Goal: Transaction & Acquisition: Purchase product/service

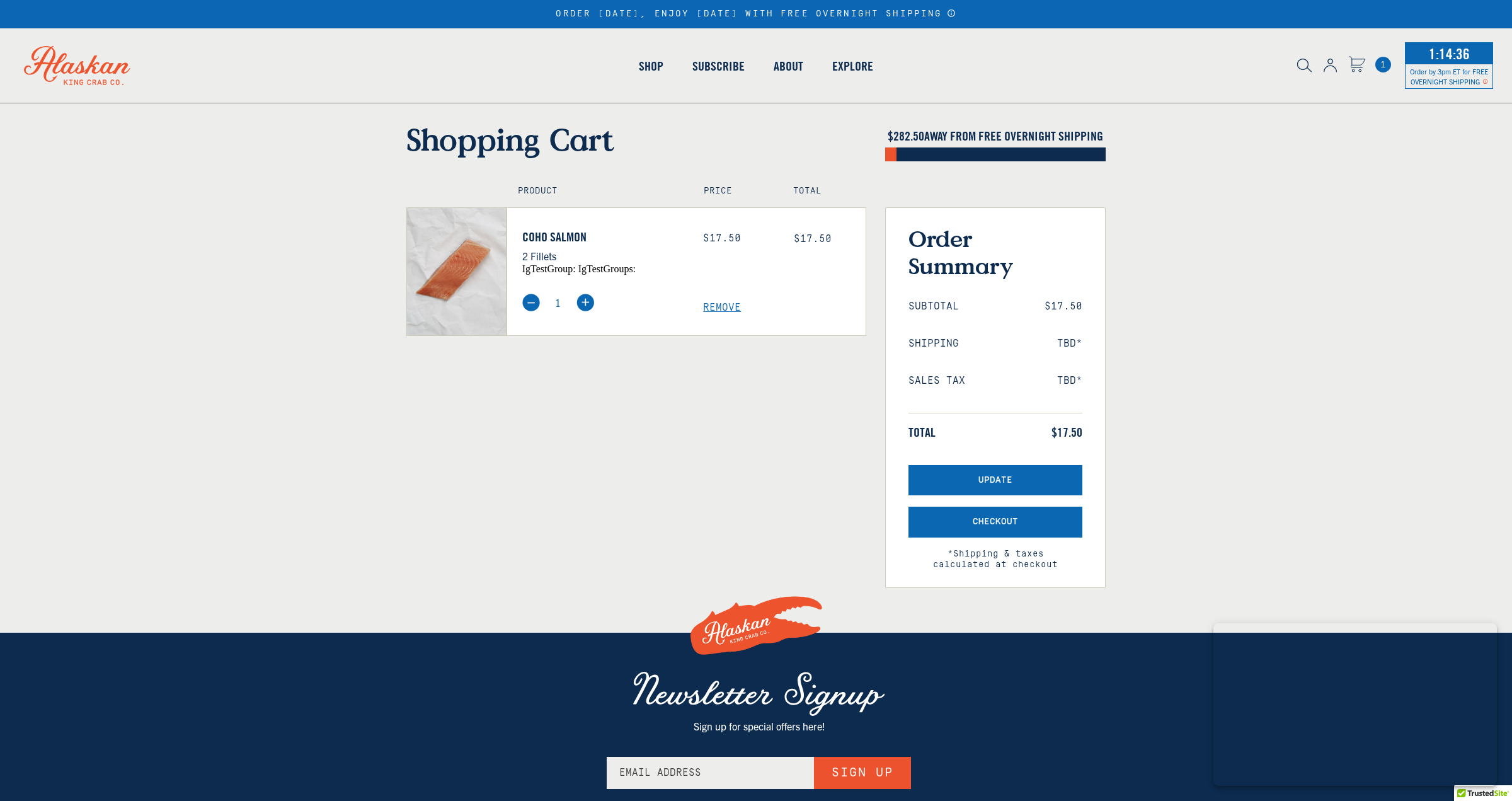
click at [722, 306] on span "Remove" at bounding box center [784, 308] width 163 height 12
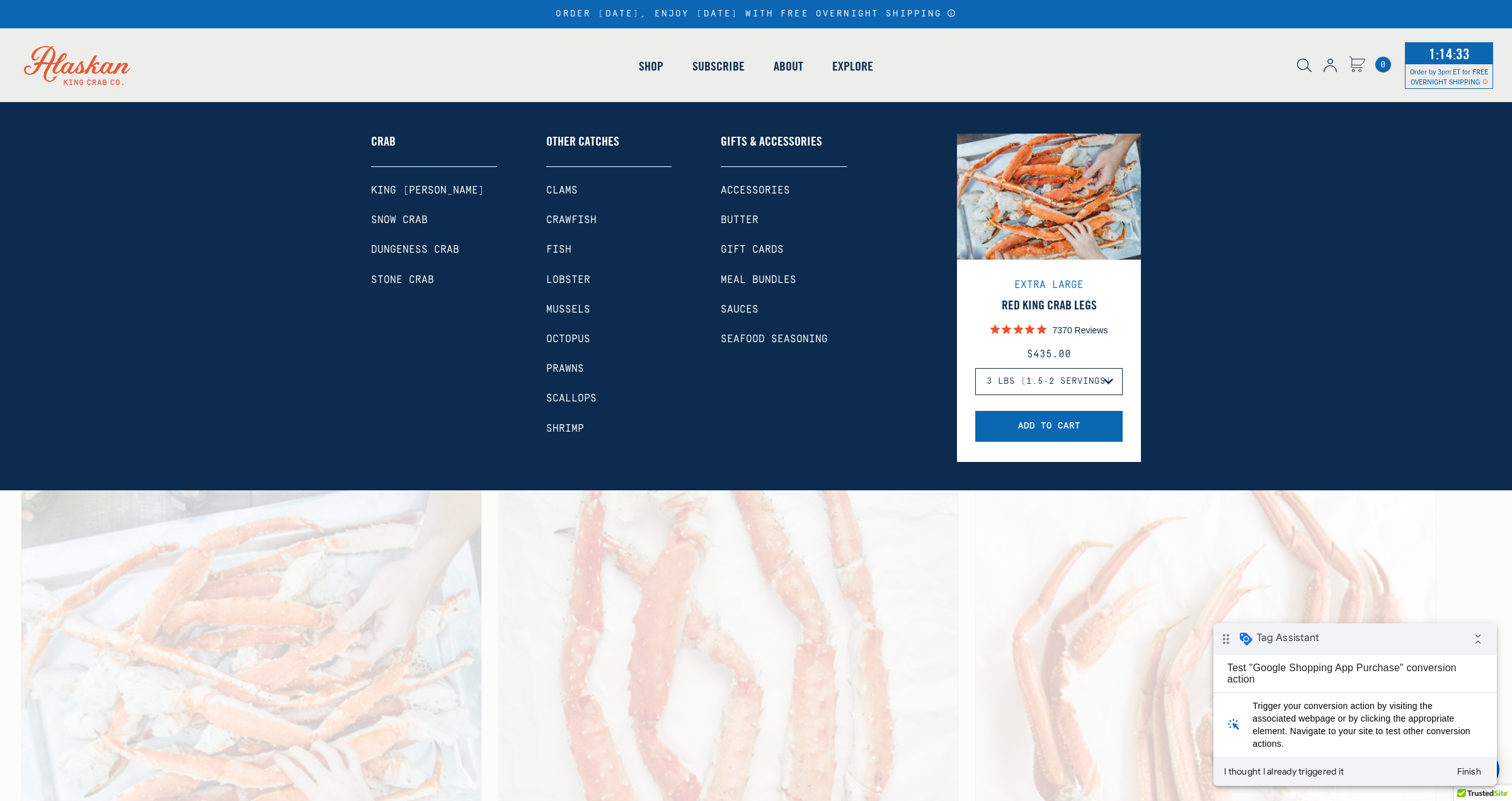
click at [751, 186] on link "Accessories" at bounding box center [783, 191] width 126 height 12
